Goal: Transaction & Acquisition: Book appointment/travel/reservation

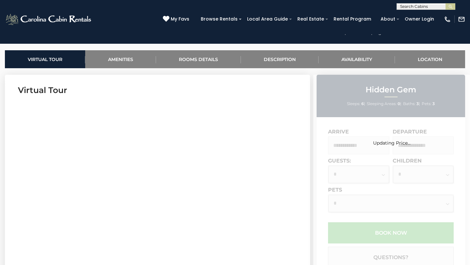
scroll to position [258, 0]
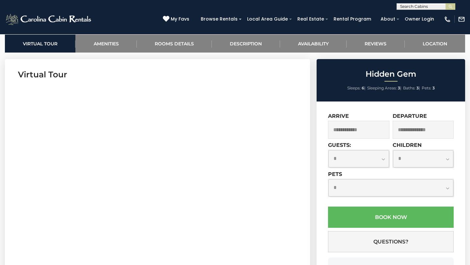
scroll to position [255, 0]
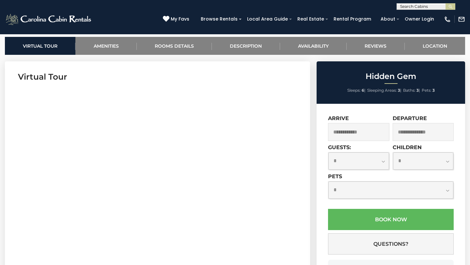
click at [357, 130] on input "text" at bounding box center [358, 132] width 61 height 18
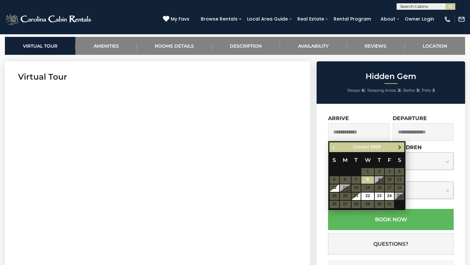
click at [398, 149] on span "Next" at bounding box center [399, 146] width 5 height 5
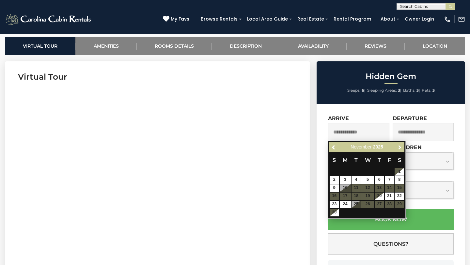
click at [398, 149] on span "Next" at bounding box center [399, 146] width 5 height 5
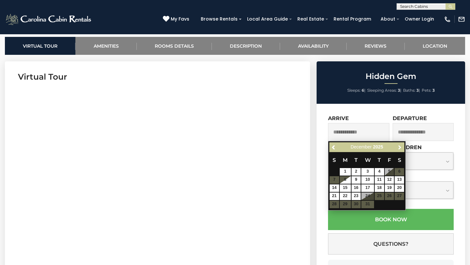
click at [398, 149] on span "Next" at bounding box center [399, 146] width 5 height 5
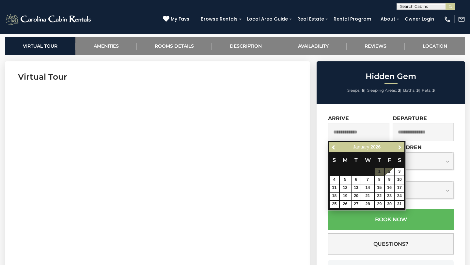
click at [398, 149] on span "Next" at bounding box center [399, 146] width 5 height 5
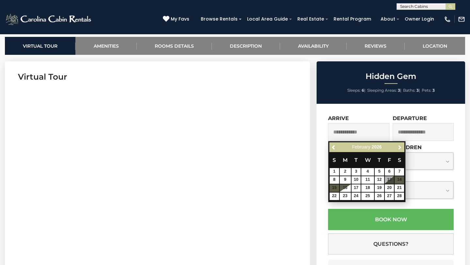
click at [398, 149] on span "Next" at bounding box center [399, 146] width 5 height 5
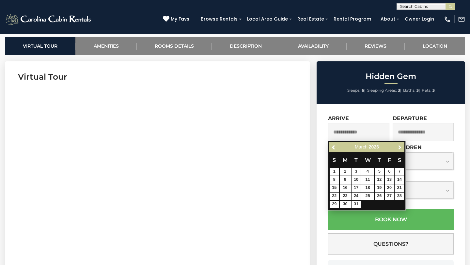
click at [398, 149] on span "Next" at bounding box center [399, 146] width 5 height 5
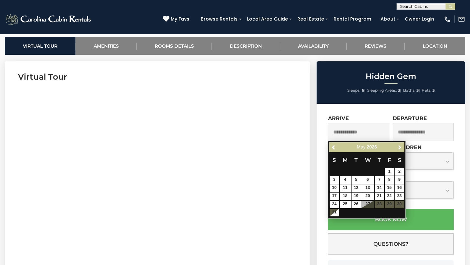
click at [398, 149] on span "Next" at bounding box center [399, 146] width 5 height 5
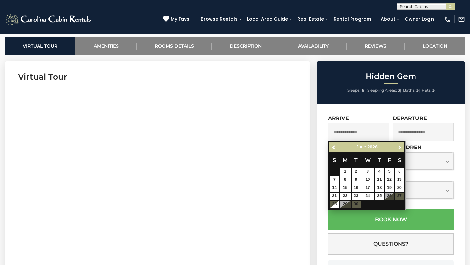
click at [398, 149] on span "Next" at bounding box center [399, 146] width 5 height 5
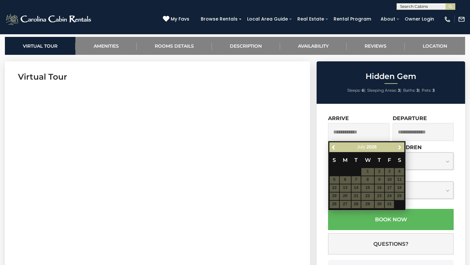
click at [398, 149] on span "Next" at bounding box center [399, 146] width 5 height 5
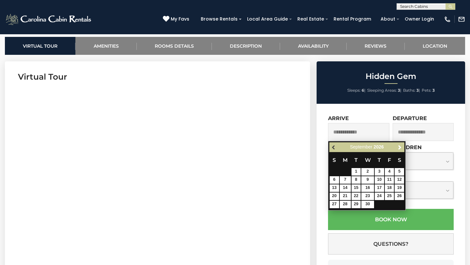
click at [336, 148] on span "Previous" at bounding box center [333, 146] width 5 height 5
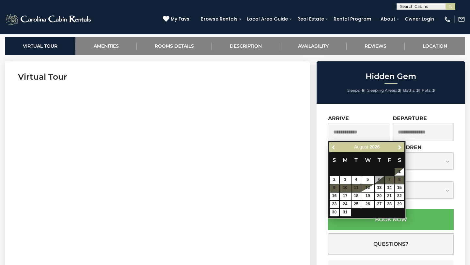
click at [336, 148] on span "Previous" at bounding box center [333, 146] width 5 height 5
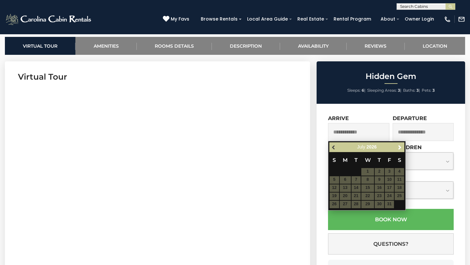
click at [336, 149] on span "Previous" at bounding box center [333, 146] width 5 height 5
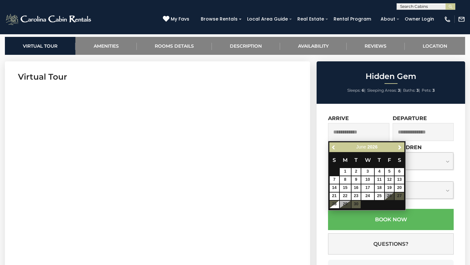
click at [336, 149] on span "Previous" at bounding box center [333, 146] width 5 height 5
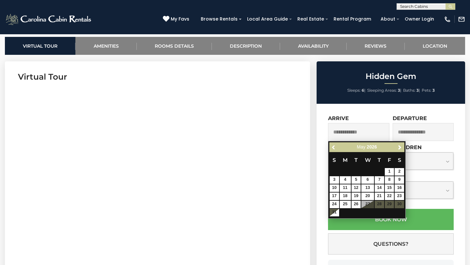
click at [336, 149] on span "Previous" at bounding box center [333, 146] width 5 height 5
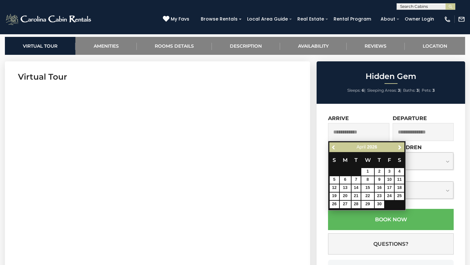
click at [336, 149] on span "Previous" at bounding box center [333, 146] width 5 height 5
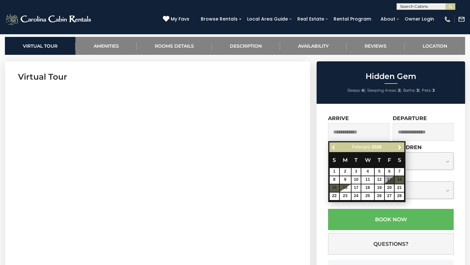
click at [336, 149] on span "Previous" at bounding box center [333, 146] width 5 height 5
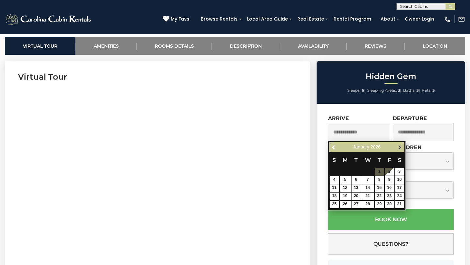
click at [402, 147] on link "Next" at bounding box center [399, 147] width 8 height 8
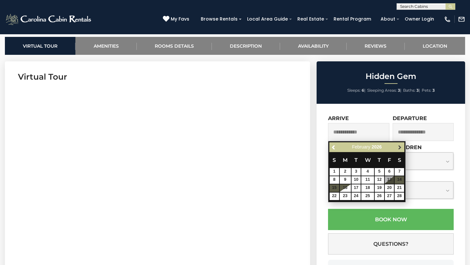
click at [402, 147] on link "Next" at bounding box center [399, 147] width 8 height 8
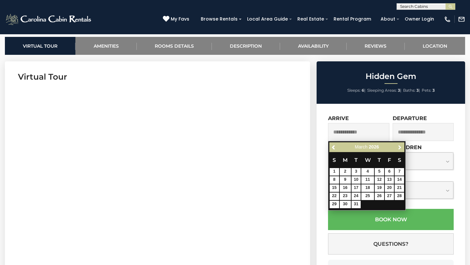
click at [402, 147] on link "Next" at bounding box center [399, 147] width 8 height 8
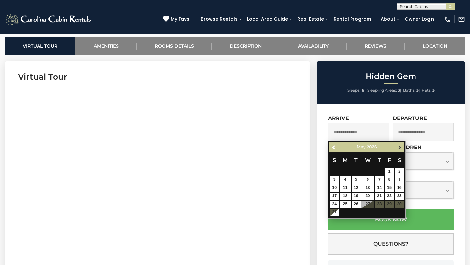
click at [402, 147] on link "Next" at bounding box center [399, 147] width 8 height 8
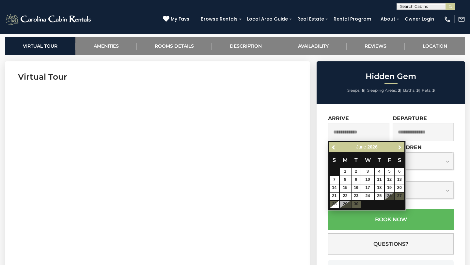
click at [402, 147] on link "Next" at bounding box center [399, 147] width 8 height 8
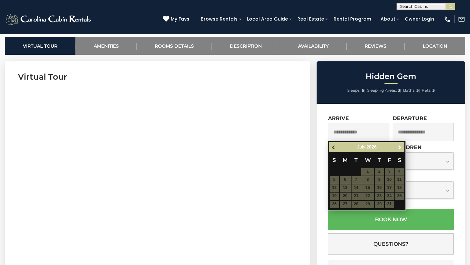
click at [335, 149] on span "Previous" at bounding box center [333, 146] width 5 height 5
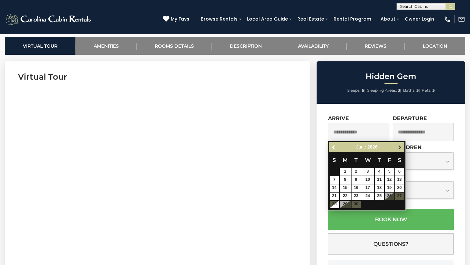
click at [397, 149] on span "Next" at bounding box center [399, 146] width 5 height 5
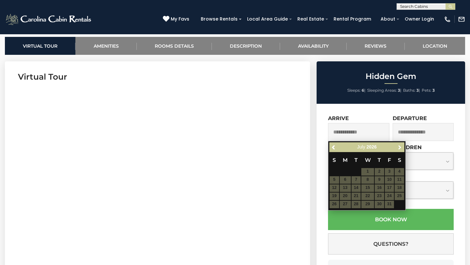
click at [397, 149] on span "Next" at bounding box center [399, 146] width 5 height 5
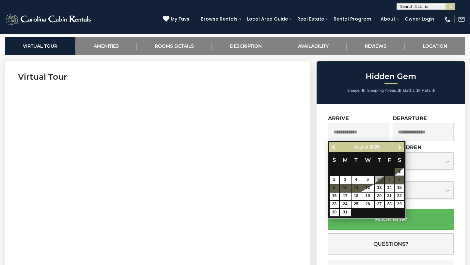
click at [397, 149] on span "Next" at bounding box center [399, 146] width 5 height 5
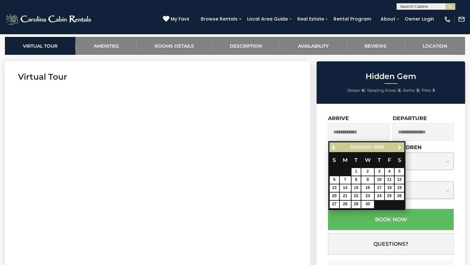
click at [397, 149] on span "Next" at bounding box center [399, 146] width 5 height 5
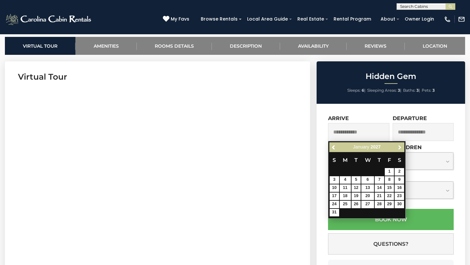
click at [397, 149] on span "Next" at bounding box center [399, 146] width 5 height 5
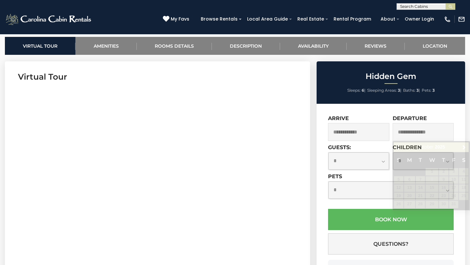
click at [320, 114] on div "**********" at bounding box center [390, 206] width 148 height 205
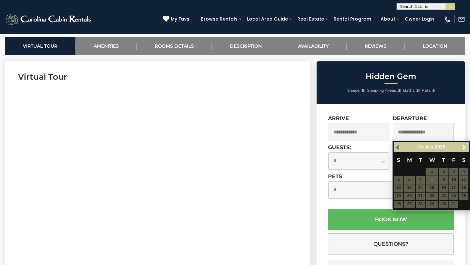
click at [397, 146] on span "Previous" at bounding box center [397, 146] width 5 height 5
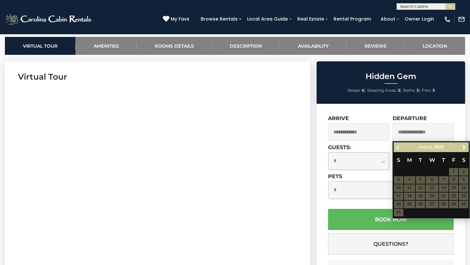
click at [397, 146] on span "Previous" at bounding box center [397, 146] width 5 height 5
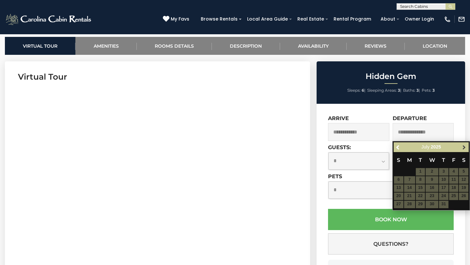
click at [463, 149] on span "Next" at bounding box center [463, 146] width 5 height 5
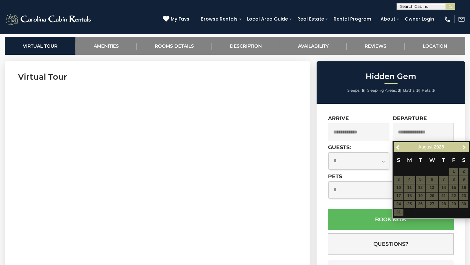
click at [463, 149] on span "Next" at bounding box center [463, 146] width 5 height 5
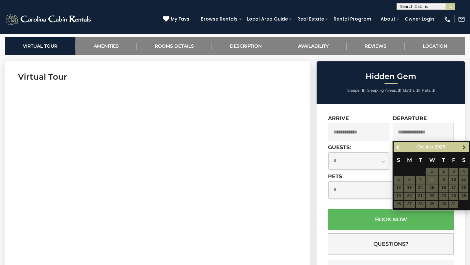
click at [463, 149] on span "Next" at bounding box center [463, 146] width 5 height 5
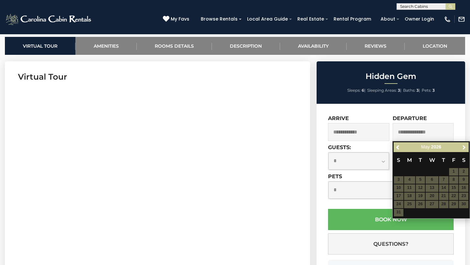
click at [463, 149] on span "Next" at bounding box center [463, 146] width 5 height 5
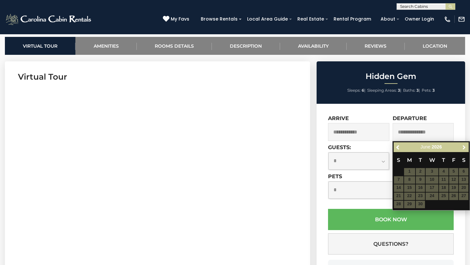
click at [463, 149] on span "Next" at bounding box center [463, 146] width 5 height 5
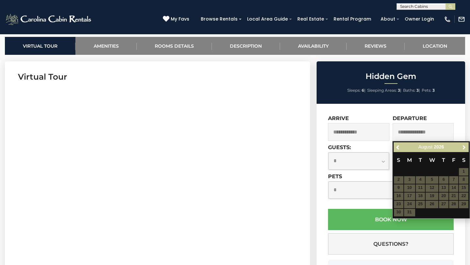
click at [463, 149] on span "Next" at bounding box center [463, 146] width 5 height 5
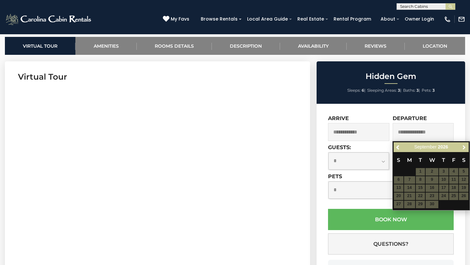
click at [463, 149] on span "Next" at bounding box center [463, 146] width 5 height 5
click at [380, 111] on div "**********" at bounding box center [390, 206] width 148 height 205
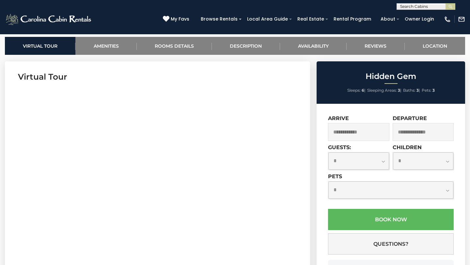
click at [351, 131] on input "text" at bounding box center [358, 132] width 61 height 18
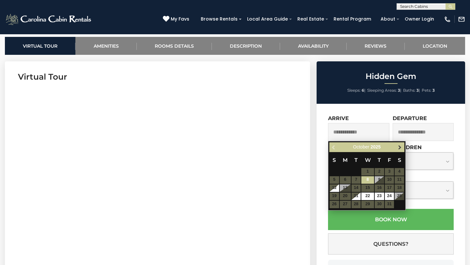
click at [400, 149] on span "Next" at bounding box center [399, 146] width 5 height 5
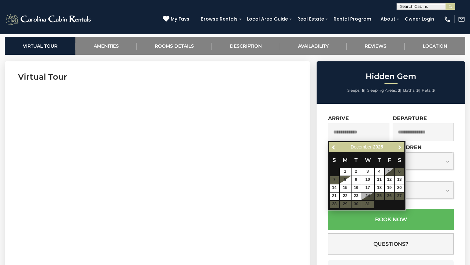
click at [400, 149] on span "Next" at bounding box center [399, 146] width 5 height 5
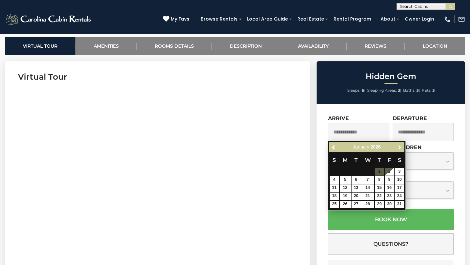
click at [400, 149] on span "Next" at bounding box center [399, 146] width 5 height 5
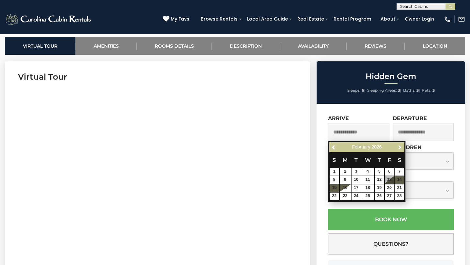
click at [400, 149] on span "Next" at bounding box center [399, 146] width 5 height 5
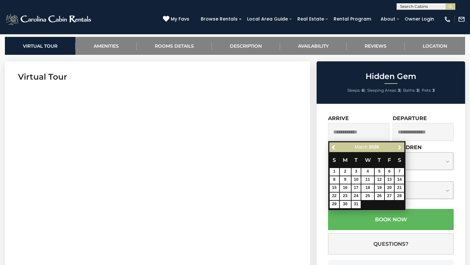
click at [400, 149] on span "Next" at bounding box center [399, 146] width 5 height 5
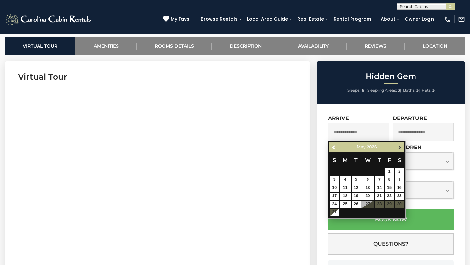
click at [400, 149] on span "Next" at bounding box center [399, 146] width 5 height 5
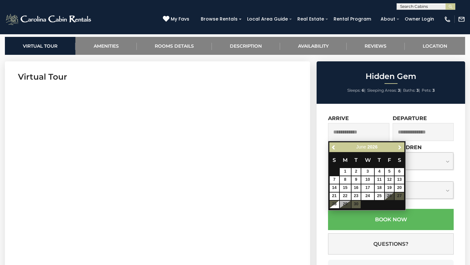
click at [400, 149] on span "Next" at bounding box center [399, 146] width 5 height 5
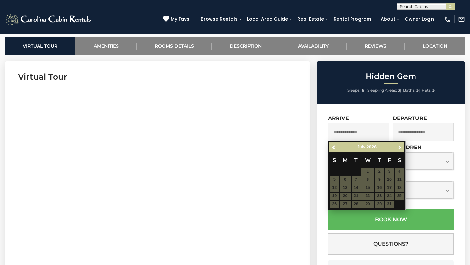
click at [400, 149] on span "Next" at bounding box center [399, 146] width 5 height 5
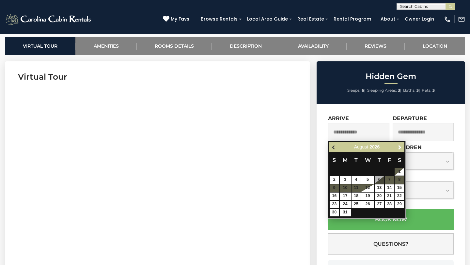
click at [334, 148] on span "Previous" at bounding box center [333, 146] width 5 height 5
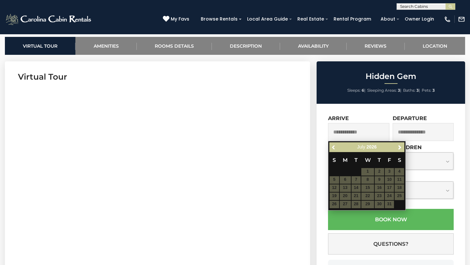
click at [334, 148] on span "Previous" at bounding box center [333, 146] width 5 height 5
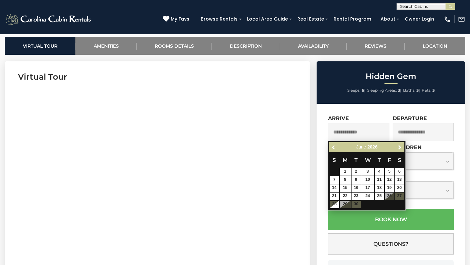
click at [334, 148] on span "Previous" at bounding box center [333, 146] width 5 height 5
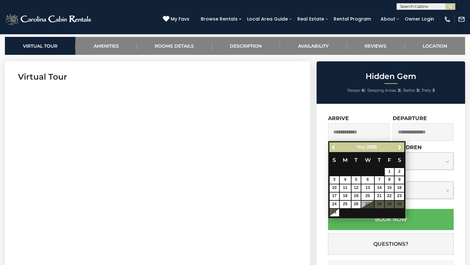
click at [334, 148] on span "Previous" at bounding box center [333, 146] width 5 height 5
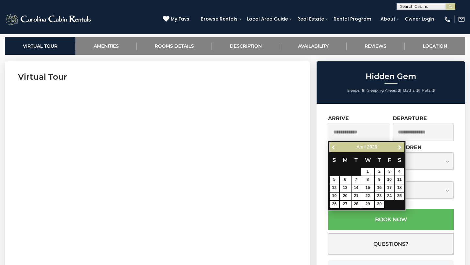
click at [334, 148] on span "Previous" at bounding box center [333, 146] width 5 height 5
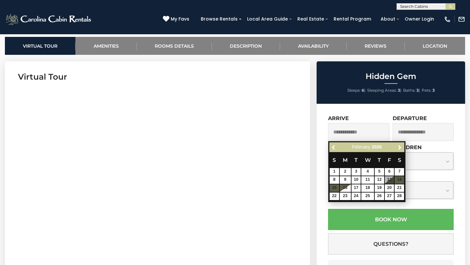
click at [334, 148] on span "Previous" at bounding box center [333, 146] width 5 height 5
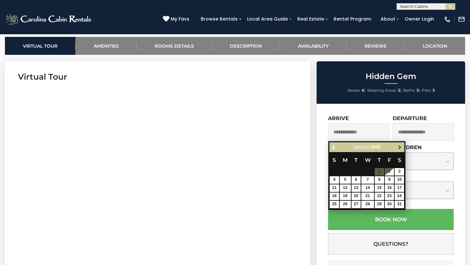
click at [400, 149] on span "Next" at bounding box center [399, 146] width 5 height 5
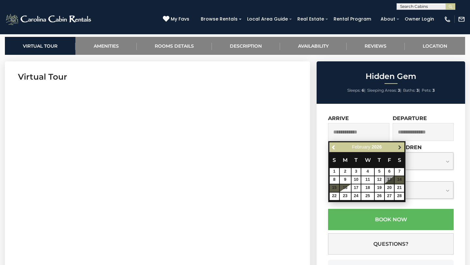
click at [400, 149] on span "Next" at bounding box center [399, 146] width 5 height 5
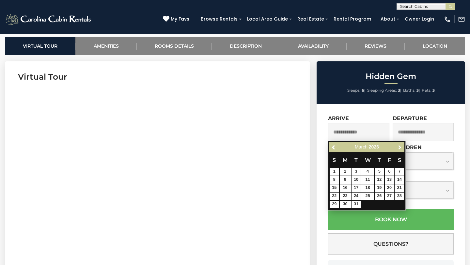
click at [400, 149] on span "Next" at bounding box center [399, 146] width 5 height 5
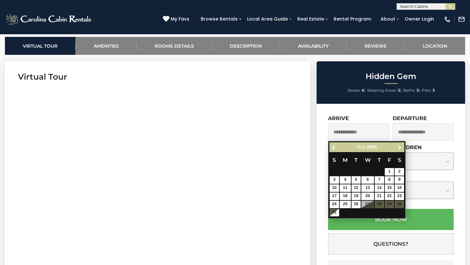
click at [400, 149] on span "Next" at bounding box center [399, 146] width 5 height 5
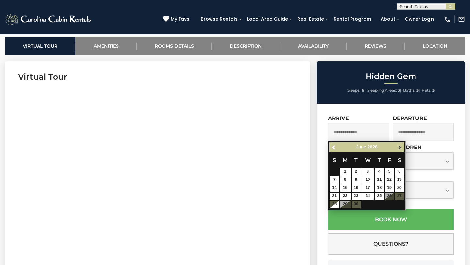
click at [400, 148] on span "Next" at bounding box center [399, 146] width 5 height 5
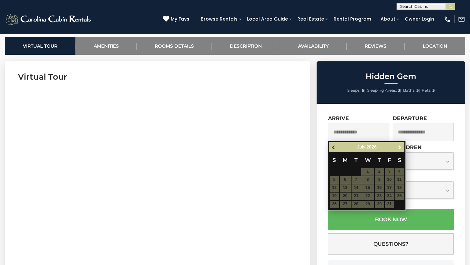
click at [333, 148] on span "Previous" at bounding box center [333, 146] width 5 height 5
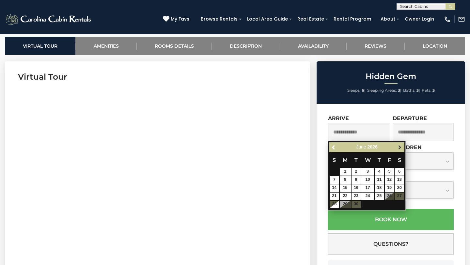
click at [399, 149] on span "Next" at bounding box center [399, 146] width 5 height 5
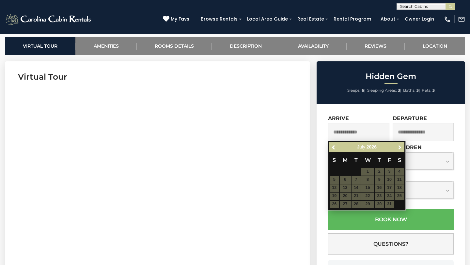
click at [399, 149] on span "Next" at bounding box center [399, 146] width 5 height 5
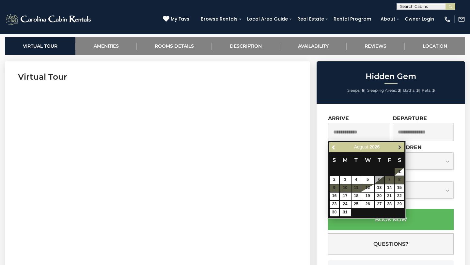
click at [397, 148] on span "Next" at bounding box center [399, 146] width 5 height 5
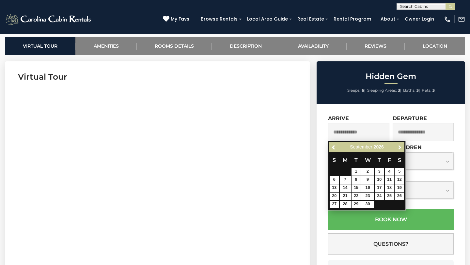
click at [397, 148] on span "Next" at bounding box center [399, 146] width 5 height 5
click at [333, 151] on link "Previous" at bounding box center [334, 147] width 8 height 8
click at [400, 150] on span "Next" at bounding box center [399, 146] width 5 height 5
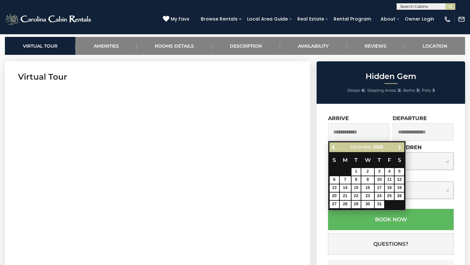
click at [400, 150] on span "Next" at bounding box center [399, 146] width 5 height 5
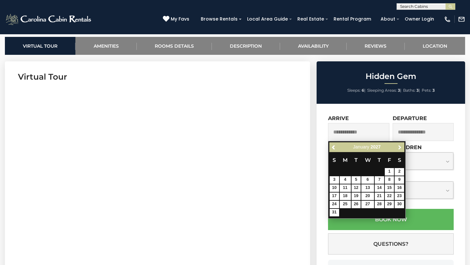
click at [400, 150] on span "Next" at bounding box center [399, 146] width 5 height 5
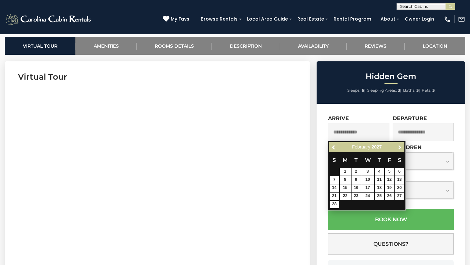
click at [400, 150] on span "Next" at bounding box center [399, 146] width 5 height 5
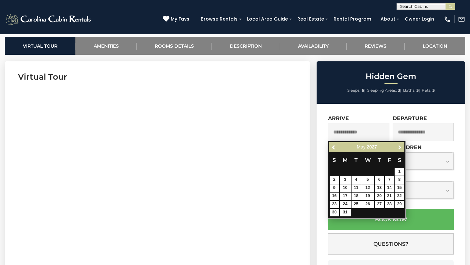
click at [400, 150] on span "Next" at bounding box center [399, 146] width 5 height 5
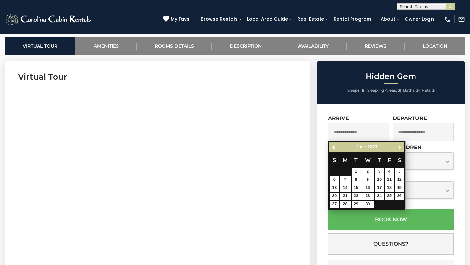
click at [400, 150] on span "Next" at bounding box center [399, 146] width 5 height 5
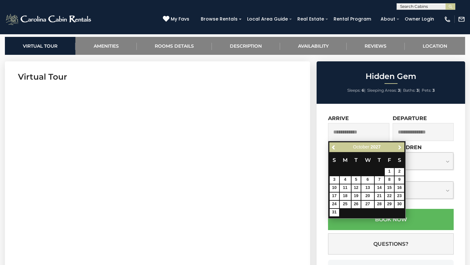
click at [400, 150] on span "Next" at bounding box center [399, 146] width 5 height 5
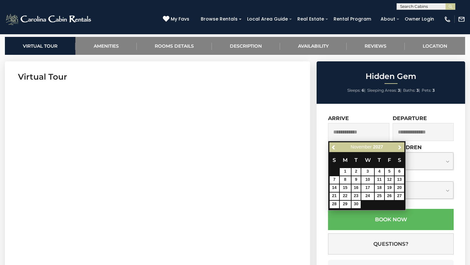
click at [400, 150] on span "Next" at bounding box center [399, 146] width 5 height 5
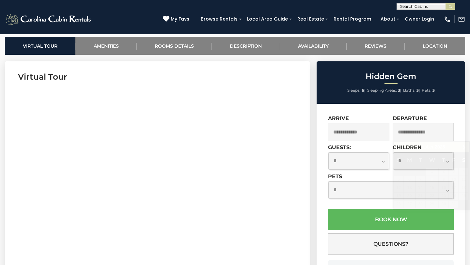
click at [418, 6] on input "text" at bounding box center [425, 8] width 57 height 7
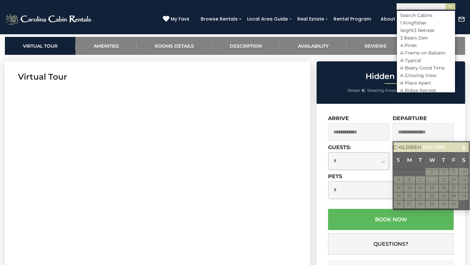
click at [418, 6] on input "text" at bounding box center [425, 7] width 57 height 7
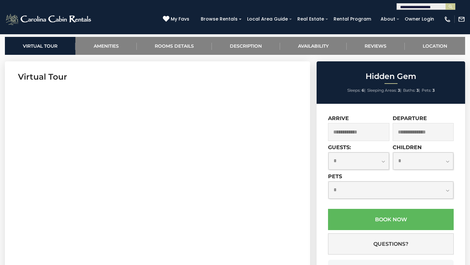
type input "**********"
click at [448, 6] on img "submit" at bounding box center [450, 6] width 5 height 5
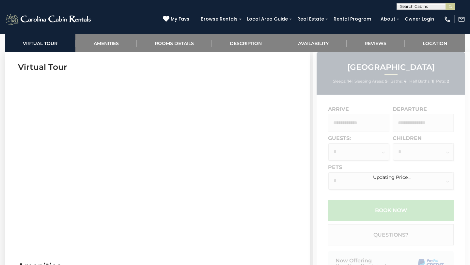
scroll to position [319, 0]
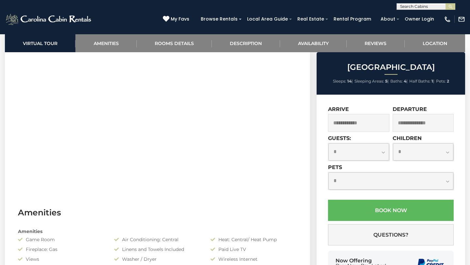
click at [351, 124] on input "text" at bounding box center [358, 123] width 61 height 18
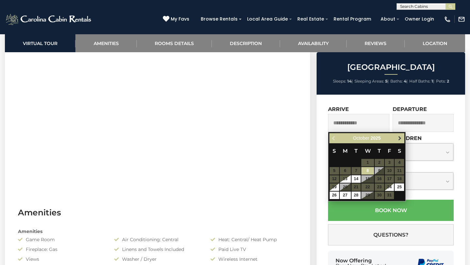
click at [398, 142] on link "Next" at bounding box center [399, 138] width 8 height 8
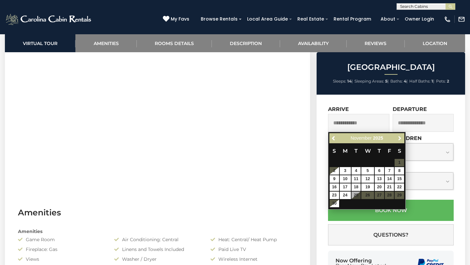
click at [398, 142] on link "Next" at bounding box center [399, 138] width 8 height 8
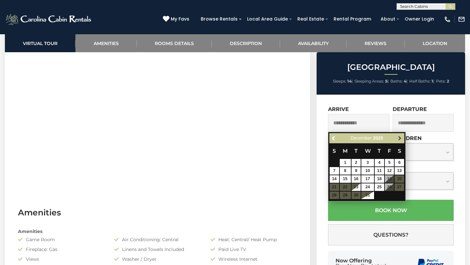
click at [399, 142] on link "Next" at bounding box center [399, 138] width 8 height 8
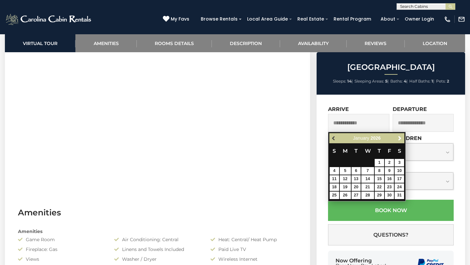
click at [332, 139] on span "Previous" at bounding box center [333, 138] width 5 height 5
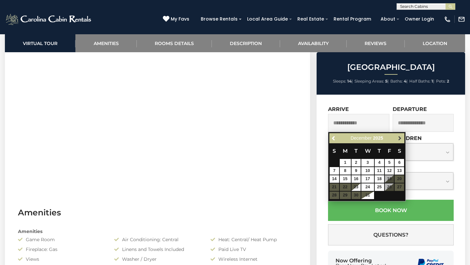
click at [399, 142] on link "Next" at bounding box center [399, 138] width 8 height 8
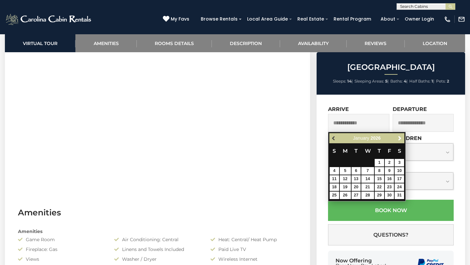
click at [334, 139] on span "Previous" at bounding box center [333, 138] width 5 height 5
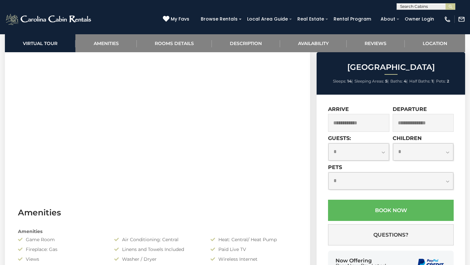
click at [419, 5] on input "text" at bounding box center [425, 8] width 57 height 7
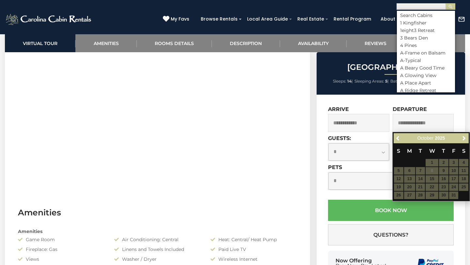
click at [419, 5] on input "text" at bounding box center [425, 7] width 57 height 7
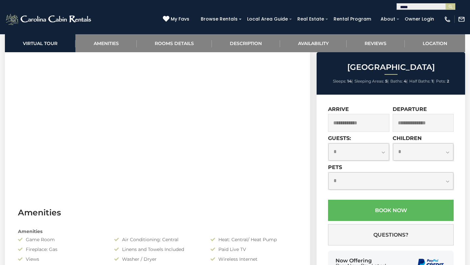
type input "******"
click at [403, 9] on input "text" at bounding box center [425, 7] width 57 height 7
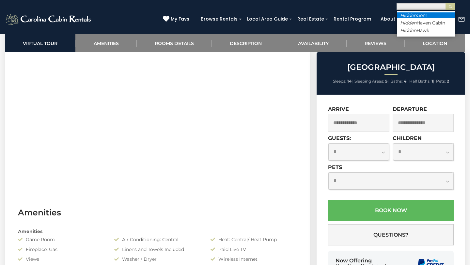
click at [406, 15] on em "Hidden" at bounding box center [408, 15] width 16 height 6
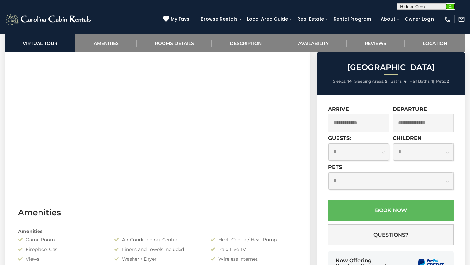
click at [451, 8] on img "submit" at bounding box center [450, 6] width 5 height 5
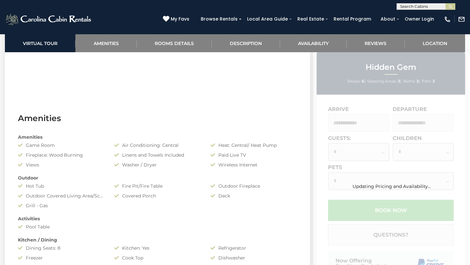
scroll to position [416, 0]
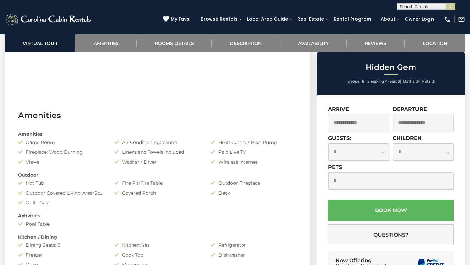
click at [349, 114] on input "text" at bounding box center [358, 123] width 61 height 18
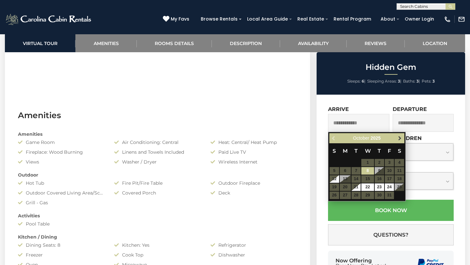
click at [397, 140] on span "Next" at bounding box center [399, 138] width 5 height 5
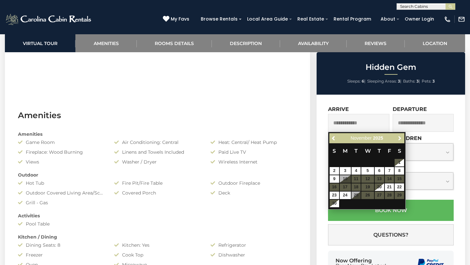
click at [397, 140] on span "Next" at bounding box center [399, 138] width 5 height 5
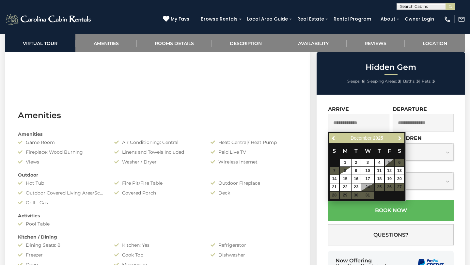
click at [397, 140] on span "Next" at bounding box center [399, 138] width 5 height 5
